Goal: Navigation & Orientation: Find specific page/section

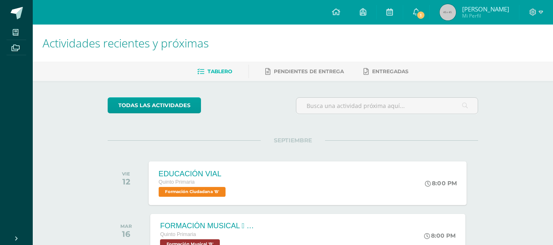
click at [212, 192] on span "Formación Ciudadana 'B'" at bounding box center [192, 192] width 67 height 10
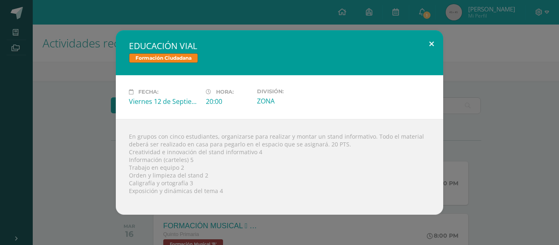
click at [433, 44] on button at bounding box center [431, 44] width 23 height 28
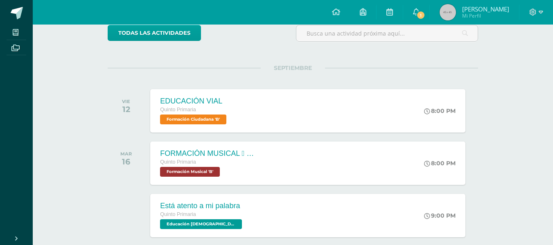
scroll to position [82, 0]
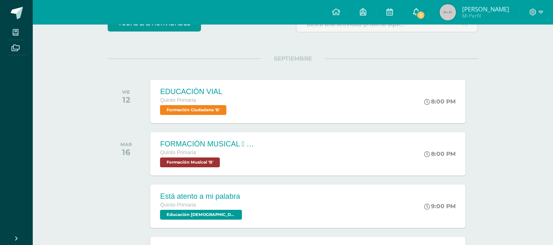
click at [417, 13] on span "1" at bounding box center [420, 15] width 9 height 9
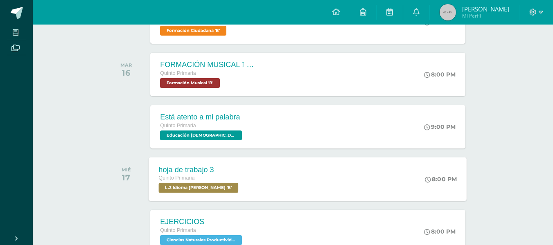
scroll to position [0, 0]
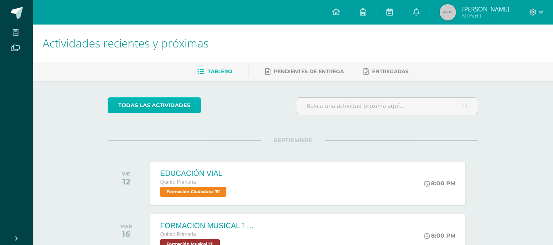
click at [184, 106] on link "todas las Actividades" at bounding box center [154, 105] width 93 height 16
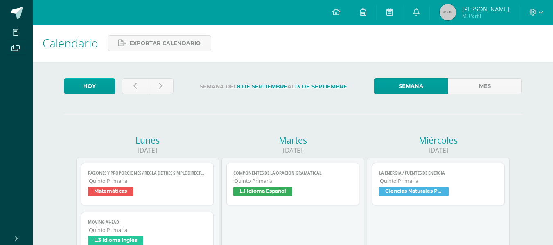
click at [473, 11] on span "[PERSON_NAME]" at bounding box center [485, 9] width 47 height 8
click at [132, 85] on link at bounding box center [135, 86] width 26 height 16
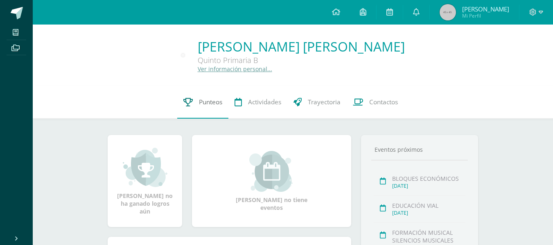
click at [208, 102] on span "Punteos" at bounding box center [210, 102] width 23 height 9
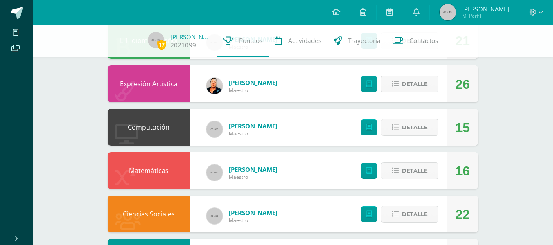
scroll to position [164, 0]
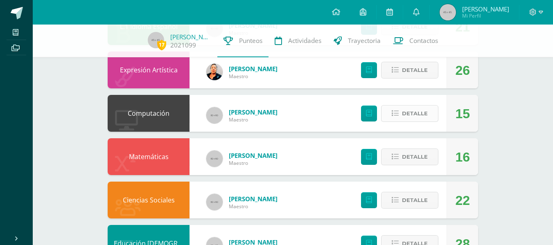
click at [417, 121] on span "Detalle" at bounding box center [415, 113] width 26 height 15
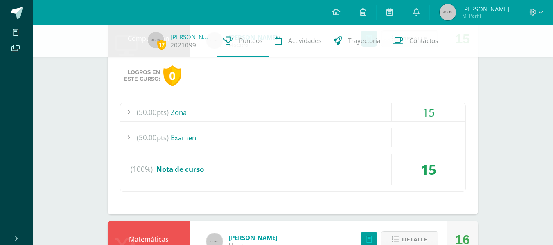
scroll to position [246, 0]
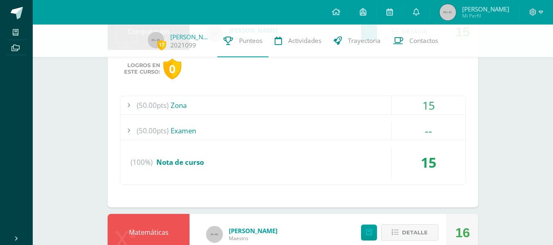
click at [185, 115] on div "(50.00pts) Zona" at bounding box center [292, 105] width 345 height 18
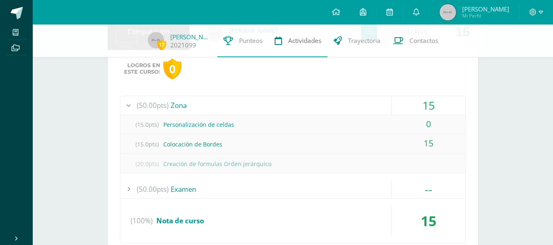
click at [305, 42] on span "Actividades" at bounding box center [304, 40] width 33 height 9
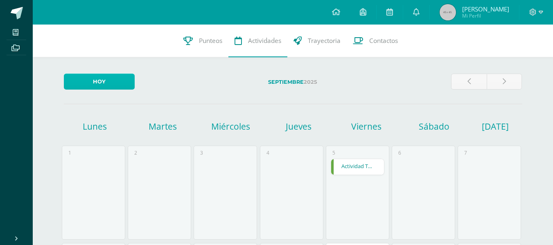
click at [104, 76] on link "Hoy" at bounding box center [99, 82] width 71 height 16
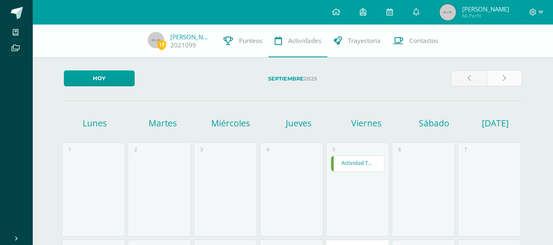
click at [506, 78] on link at bounding box center [505, 78] width 36 height 16
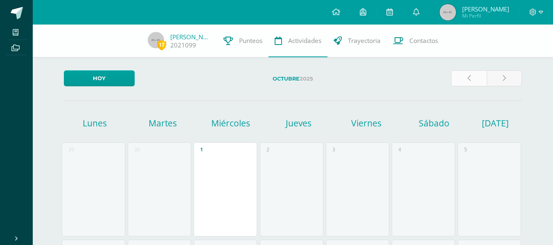
click at [467, 79] on icon at bounding box center [468, 78] width 3 height 7
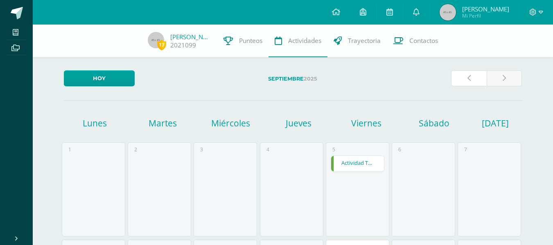
click at [467, 79] on icon at bounding box center [468, 78] width 3 height 7
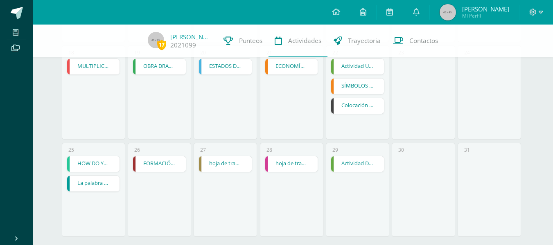
scroll to position [401, 0]
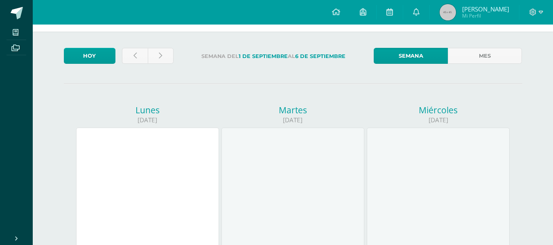
scroll to position [28, 0]
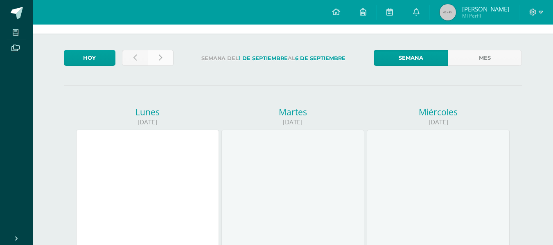
click at [162, 57] on link at bounding box center [161, 58] width 26 height 16
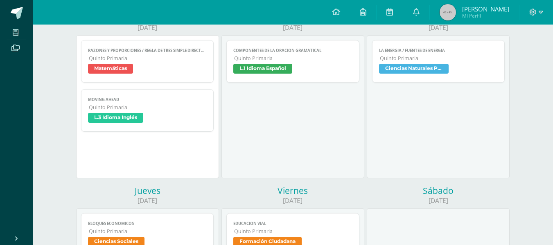
scroll to position [41, 0]
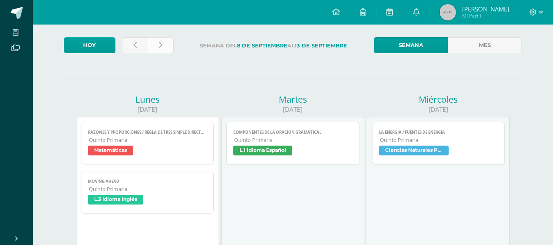
click at [162, 48] on icon at bounding box center [160, 45] width 3 height 7
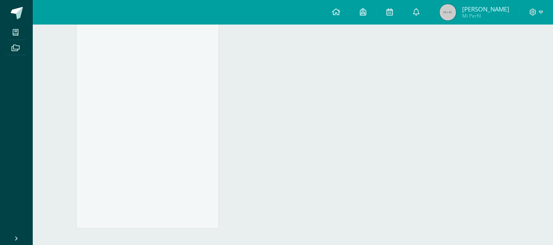
scroll to position [755, 0]
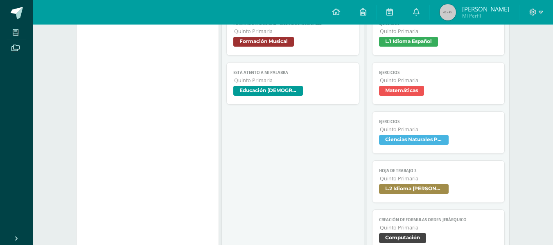
scroll to position [0, 0]
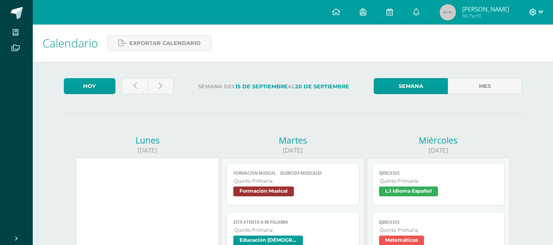
click at [537, 13] on span at bounding box center [536, 12] width 14 height 9
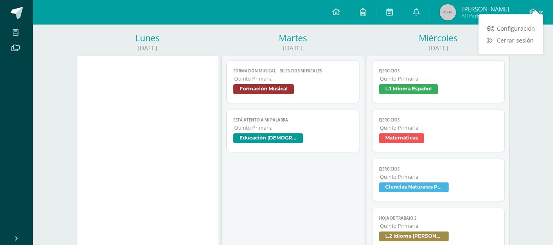
scroll to position [82, 0]
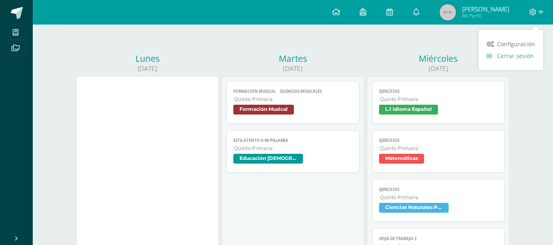
click at [519, 56] on span "Cerrar sesión" at bounding box center [515, 56] width 37 height 8
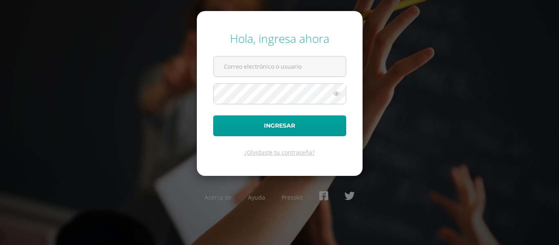
type input "[EMAIL_ADDRESS][DOMAIN_NAME]"
click at [104, 67] on div "Hola, ingresa ahora [EMAIL_ADDRESS][DOMAIN_NAME] Ingresar ¿Olvidaste tu contras…" at bounding box center [280, 122] width 528 height 196
